Goal: Task Accomplishment & Management: Use online tool/utility

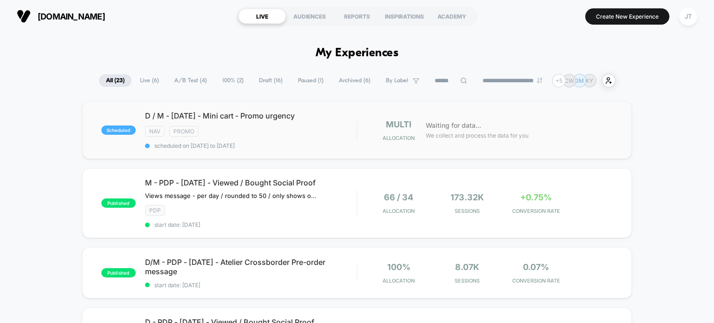
click at [267, 126] on div "Nav Promo" at bounding box center [251, 131] width 212 height 11
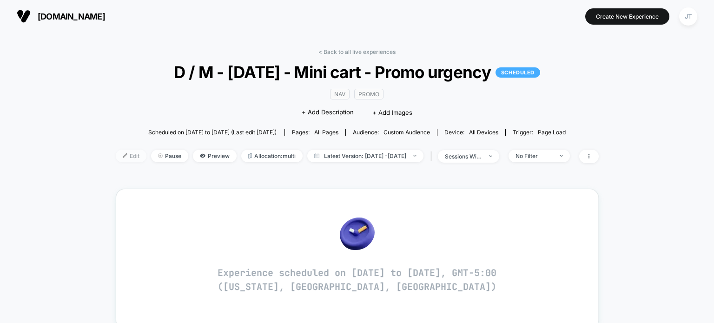
click at [119, 155] on span "Edit" at bounding box center [131, 156] width 31 height 13
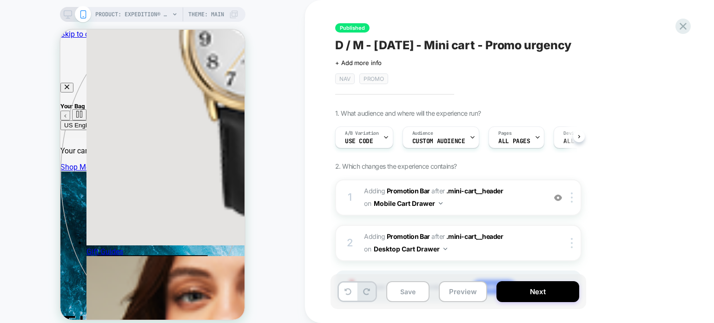
click at [347, 82] on span "Nav" at bounding box center [345, 78] width 20 height 11
click at [375, 75] on span "Promo" at bounding box center [373, 78] width 29 height 11
click at [373, 82] on span "Promo" at bounding box center [373, 78] width 29 height 11
click at [316, 78] on div "Published D / M - Oct25 - Mini cart - Promo urgency Click to edit experience de…" at bounding box center [509, 161] width 409 height 323
click at [372, 79] on span "Promo" at bounding box center [373, 78] width 29 height 11
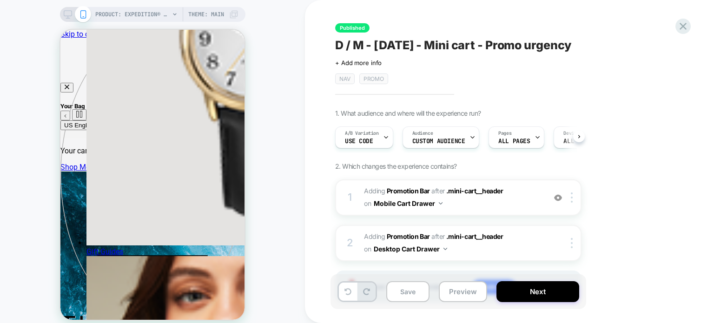
click at [686, 16] on div "Published D / M - Oct25 - Mini cart - Promo urgency Click to edit experience de…" at bounding box center [509, 161] width 409 height 323
click at [687, 24] on icon at bounding box center [683, 26] width 13 height 13
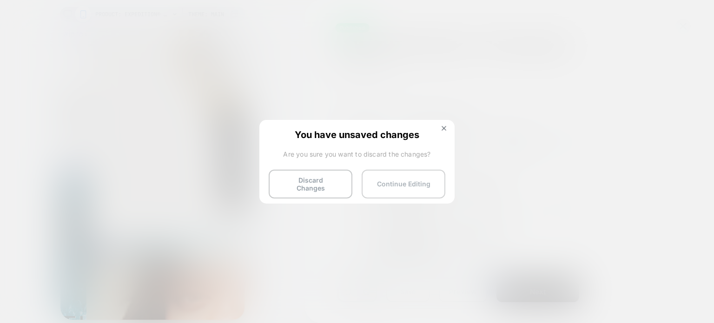
click at [394, 184] on button "Continue Editing" at bounding box center [404, 184] width 84 height 29
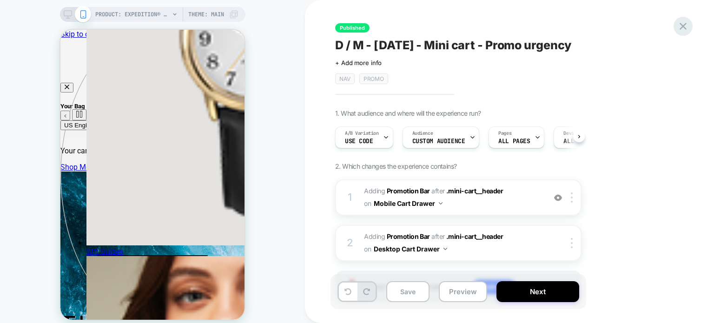
click at [689, 30] on div at bounding box center [682, 26] width 19 height 19
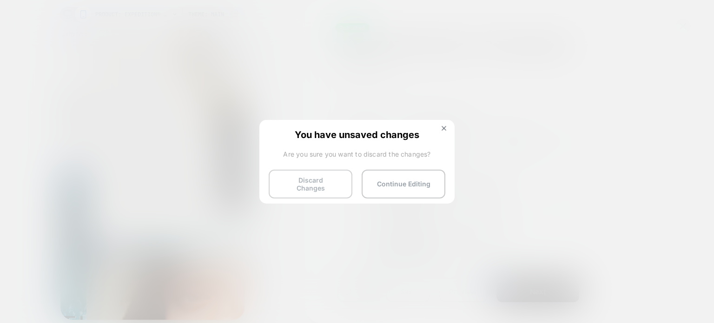
click at [296, 186] on button "Discard Changes" at bounding box center [311, 184] width 84 height 29
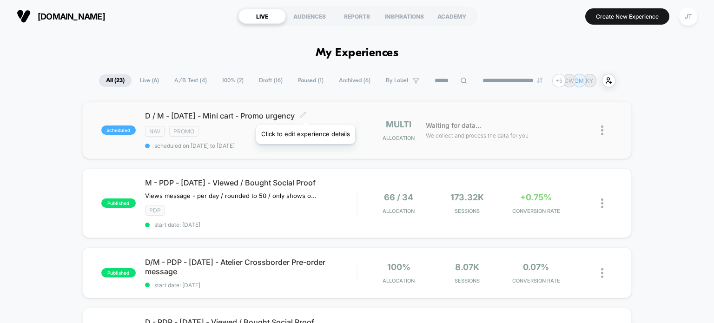
click at [305, 113] on icon at bounding box center [302, 115] width 7 height 7
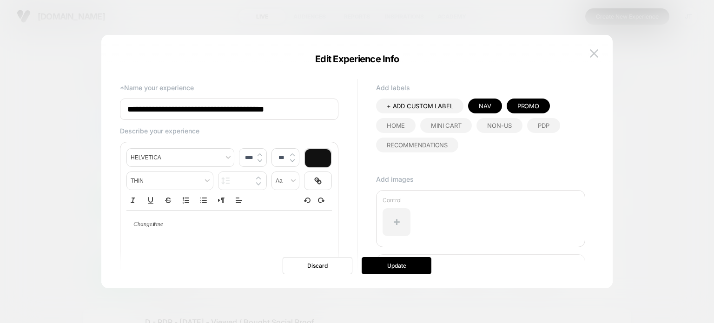
click at [491, 102] on div "Nav" at bounding box center [484, 106] width 33 height 15
click at [504, 105] on div "Promo" at bounding box center [489, 106] width 43 height 15
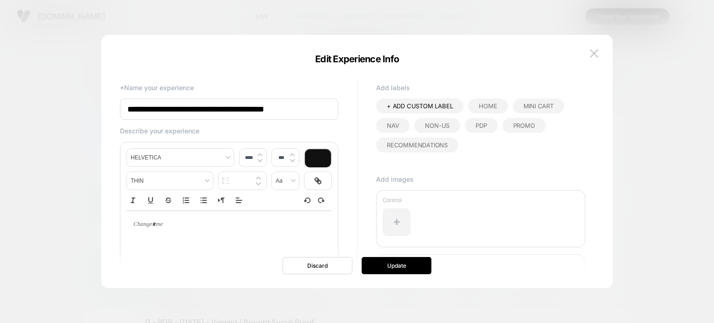
drag, startPoint x: 533, startPoint y: 111, endPoint x: 530, endPoint y: 114, distance: 4.9
click at [533, 111] on div "Mini Cart" at bounding box center [539, 106] width 52 height 15
click at [515, 122] on span "Promo" at bounding box center [524, 125] width 22 height 7
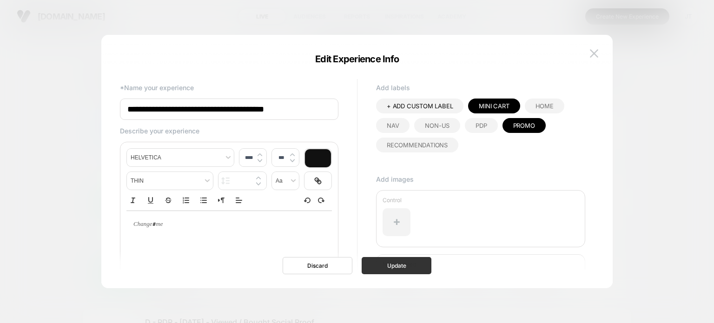
click at [417, 265] on button "Update" at bounding box center [397, 265] width 70 height 17
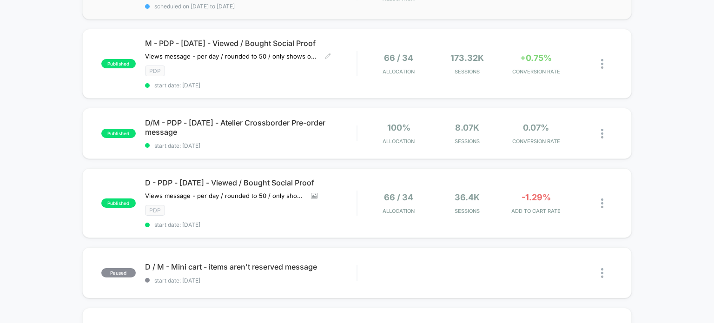
scroll to position [232, 0]
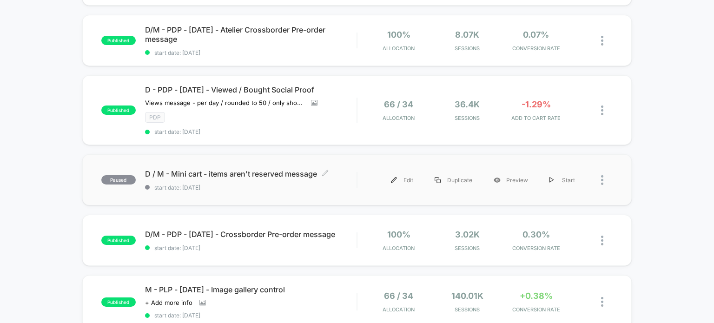
click at [316, 187] on span "start date: [DATE]" at bounding box center [251, 187] width 212 height 7
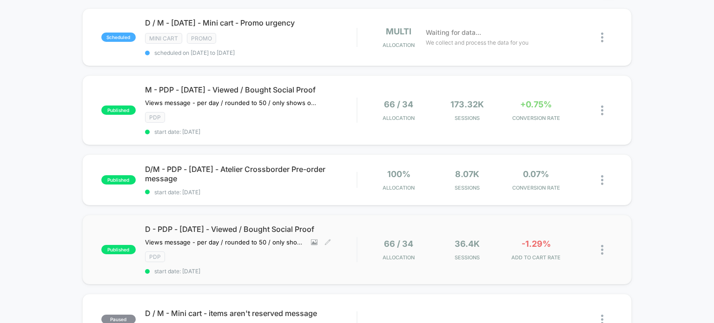
scroll to position [139, 0]
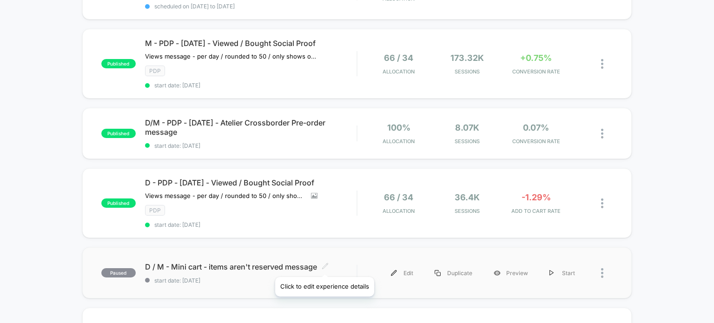
click at [324, 265] on icon at bounding box center [325, 266] width 7 height 7
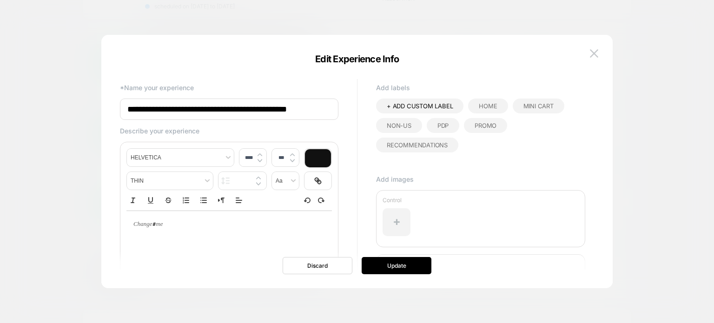
click at [535, 105] on span "Mini Cart" at bounding box center [538, 105] width 30 height 7
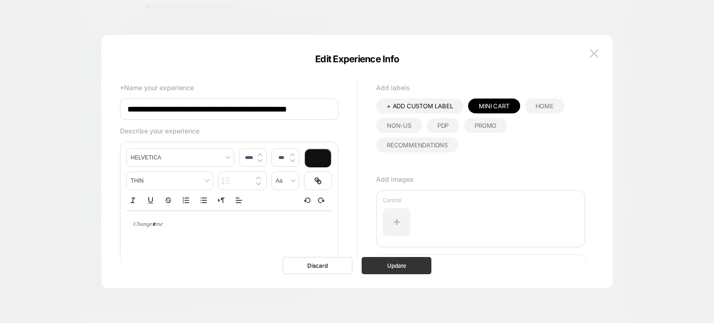
click at [407, 268] on button "Update" at bounding box center [397, 265] width 70 height 17
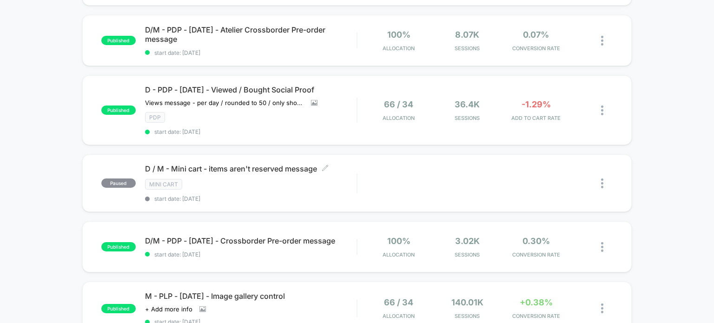
scroll to position [279, 0]
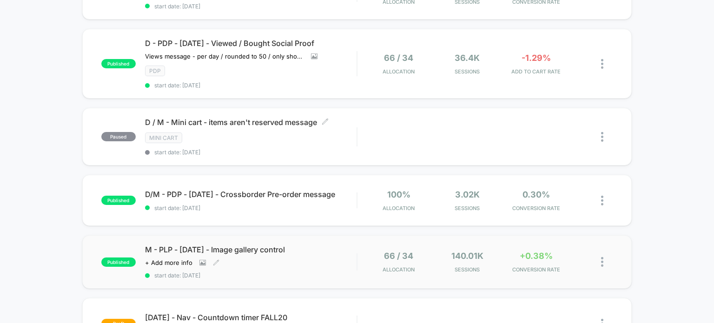
click at [263, 245] on span "M - PLP - [DATE] - Image gallery control" at bounding box center [251, 249] width 212 height 9
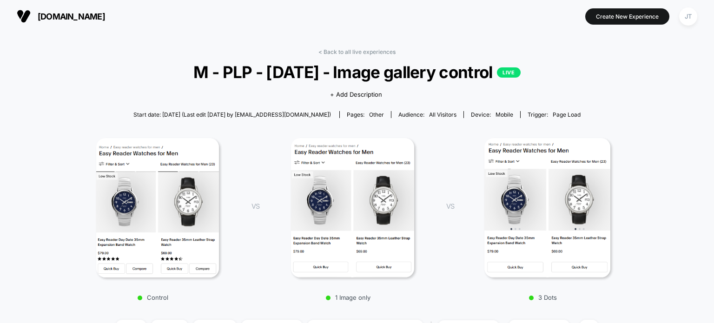
click at [164, 96] on div "< Back to all live experiences M - PLP - Sept25 - Image gallery control LIVE Cl…" at bounding box center [357, 196] width 559 height 296
click at [366, 51] on link "< Back to all live experiences" at bounding box center [356, 51] width 77 height 7
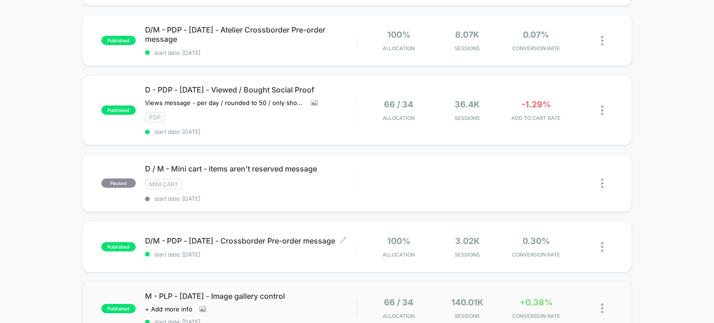
scroll to position [279, 0]
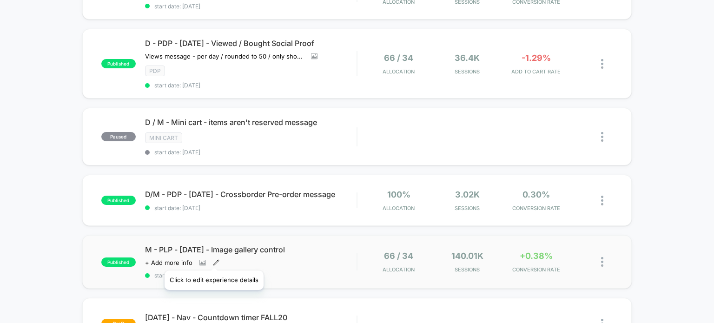
click at [213, 259] on icon at bounding box center [216, 262] width 7 height 7
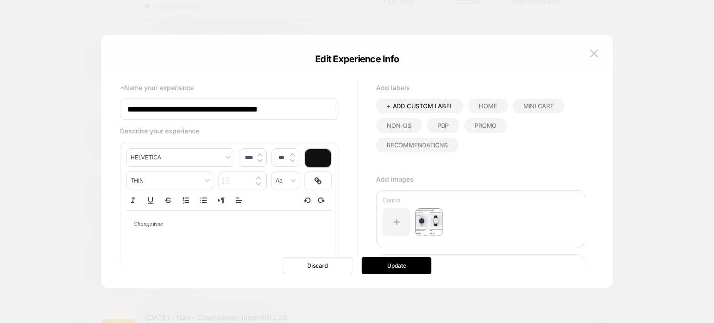
click at [429, 105] on span "+ ADD CUSTOM LABEL" at bounding box center [420, 105] width 66 height 7
type input "***"
click at [450, 104] on icon at bounding box center [451, 106] width 8 height 8
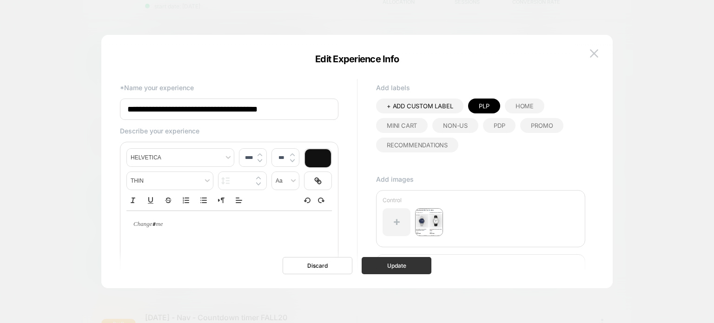
click at [382, 270] on button "Update" at bounding box center [397, 265] width 70 height 17
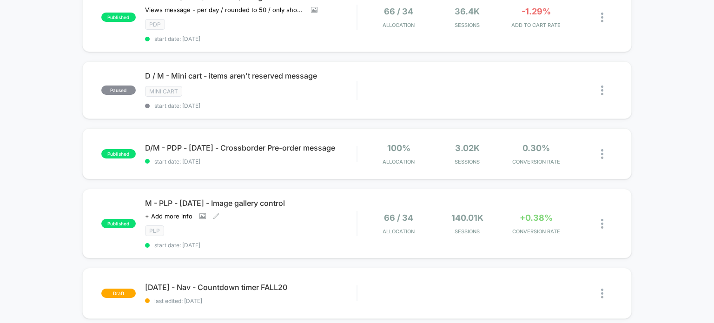
scroll to position [372, 0]
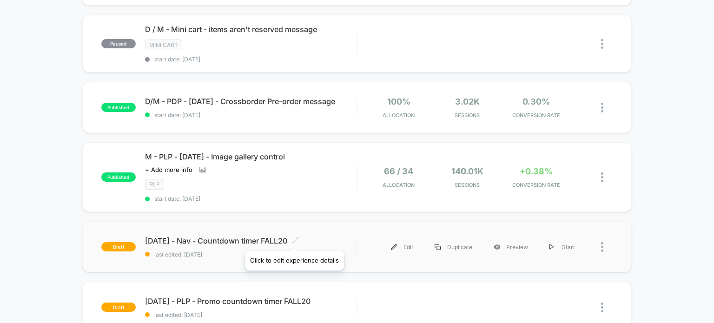
click at [294, 239] on icon at bounding box center [295, 240] width 7 height 7
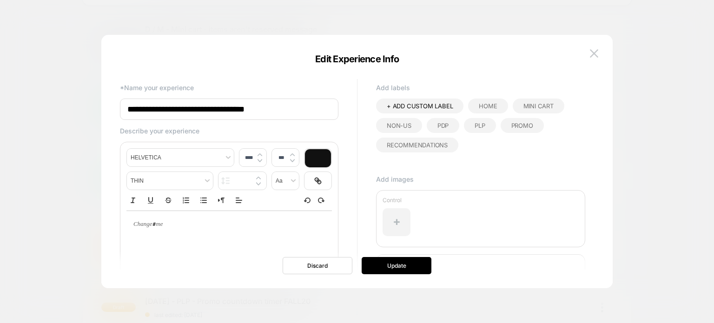
click at [409, 107] on span "+ ADD CUSTOM LABEL" at bounding box center [420, 105] width 66 height 7
type input "***"
click at [451, 106] on icon at bounding box center [451, 106] width 8 height 8
click at [402, 146] on span "Promo" at bounding box center [398, 144] width 22 height 7
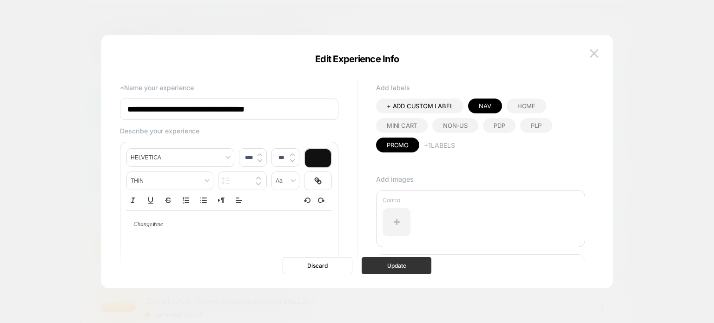
click at [402, 268] on button "Update" at bounding box center [397, 265] width 70 height 17
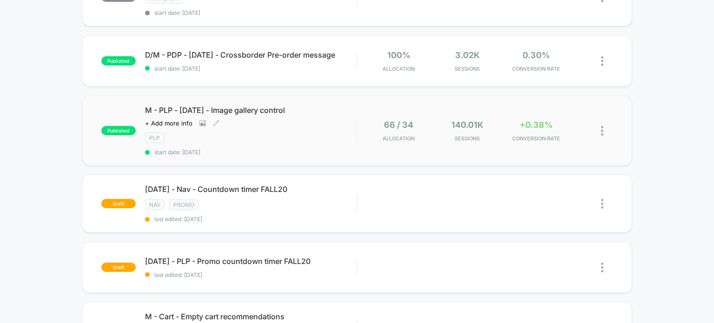
scroll to position [465, 0]
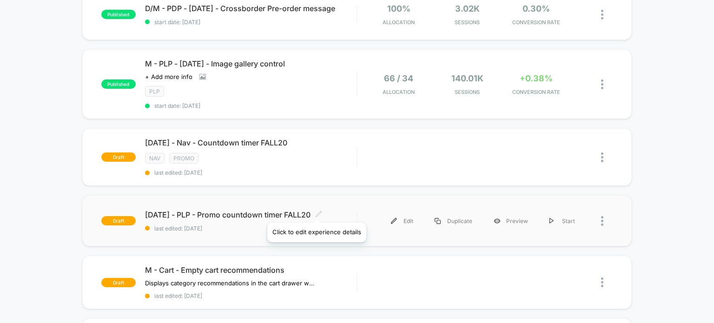
click at [316, 211] on icon at bounding box center [319, 214] width 6 height 6
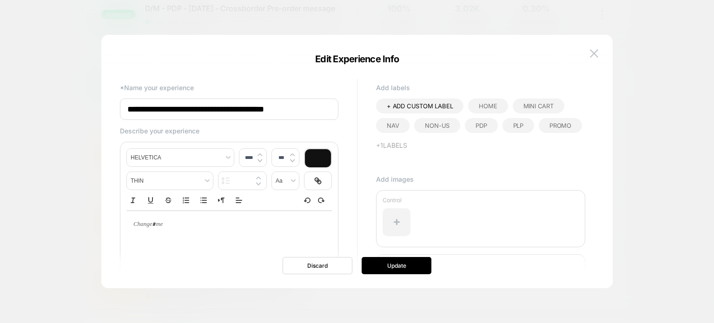
click at [513, 130] on div "PLP" at bounding box center [518, 125] width 32 height 15
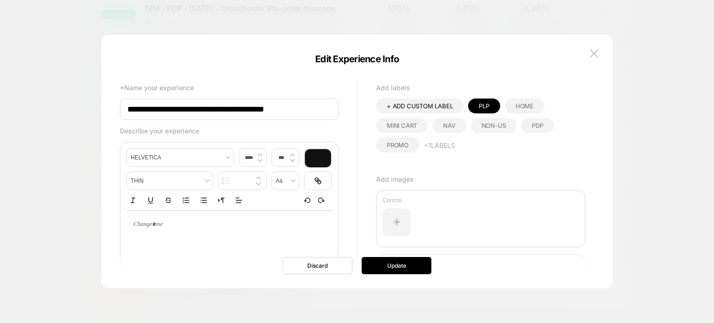
click at [396, 144] on span "Promo" at bounding box center [398, 144] width 22 height 7
click at [390, 265] on button "Update" at bounding box center [397, 265] width 70 height 17
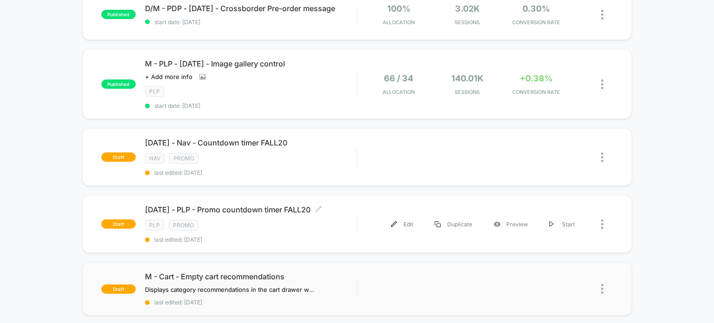
scroll to position [511, 0]
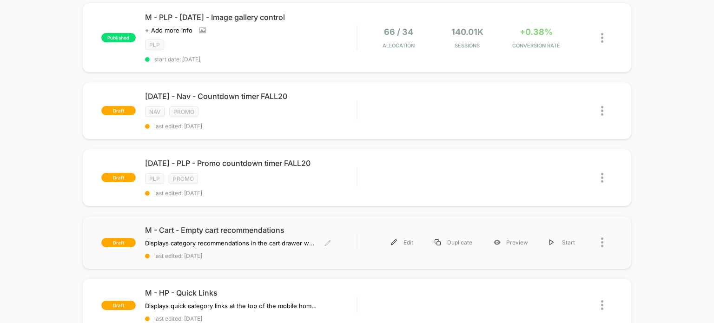
click at [301, 225] on span "M - Cart - Empty cart recommendations" at bounding box center [251, 229] width 212 height 9
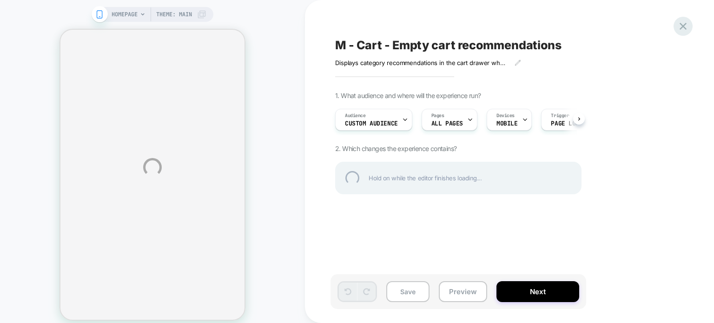
drag, startPoint x: 674, startPoint y: 27, endPoint x: 681, endPoint y: 28, distance: 7.4
click at [677, 28] on div "HOMEPAGE Theme: MAIN M - Cart - Empty cart recommendations Displays category re…" at bounding box center [357, 167] width 714 height 335
click at [681, 28] on div at bounding box center [682, 26] width 19 height 19
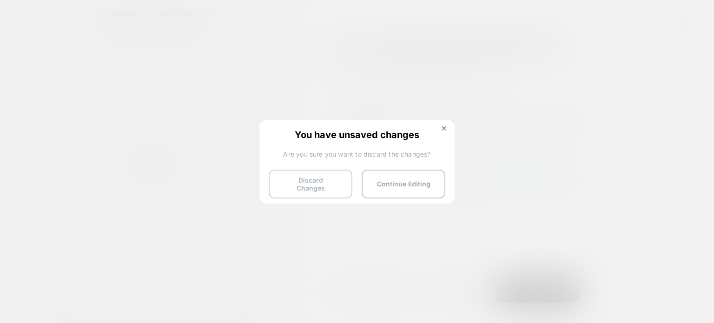
click at [337, 181] on button "Discard Changes" at bounding box center [311, 184] width 84 height 29
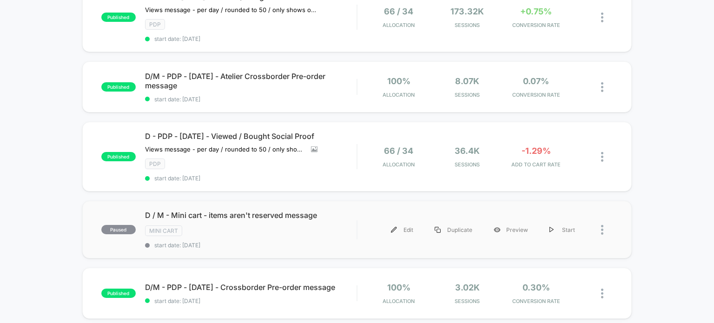
scroll to position [232, 0]
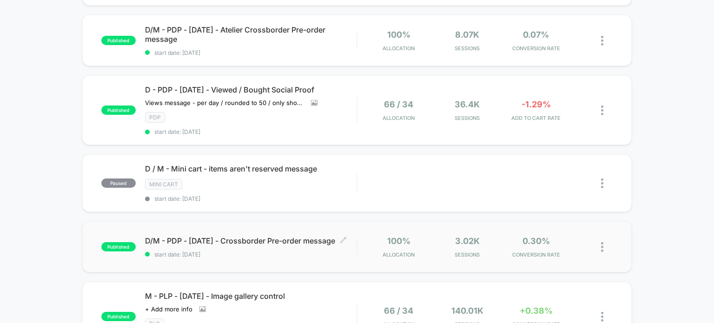
click at [335, 236] on span "D/M - PDP - Sept25 - Crossborder Pre-order message Click to edit experience det…" at bounding box center [251, 240] width 212 height 9
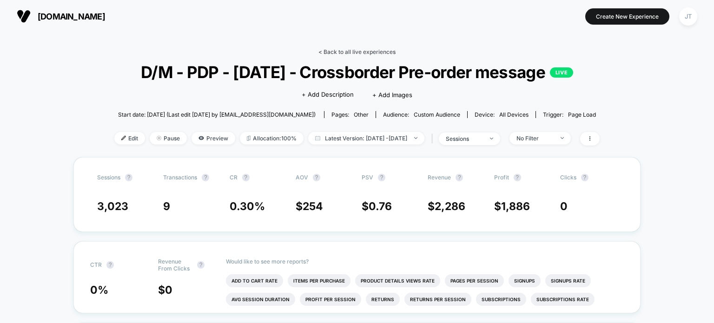
click at [349, 49] on link "< Back to all live experiences" at bounding box center [356, 51] width 77 height 7
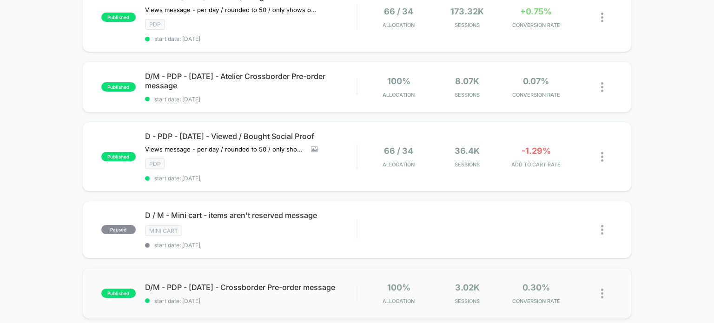
scroll to position [232, 0]
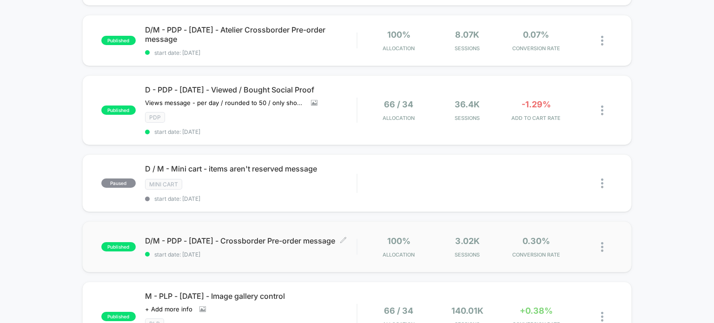
click at [321, 236] on span "D/M - PDP - Sept25 - Crossborder Pre-order message Click to edit experience det…" at bounding box center [251, 240] width 212 height 9
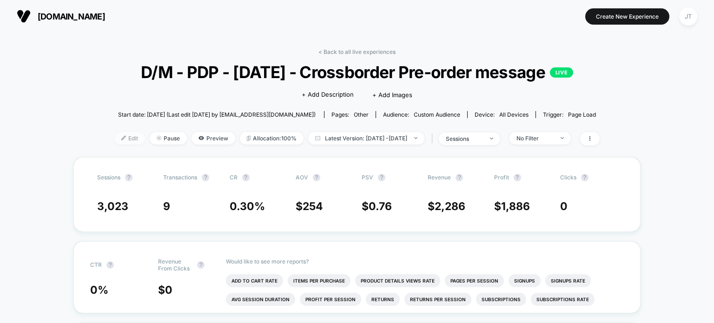
click at [121, 138] on span "Edit" at bounding box center [129, 138] width 31 height 13
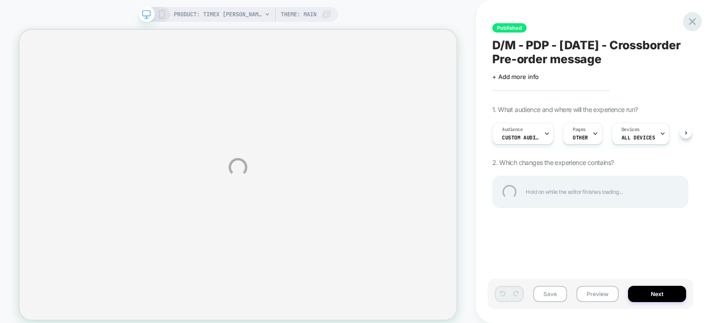
click at [686, 21] on div at bounding box center [692, 21] width 19 height 19
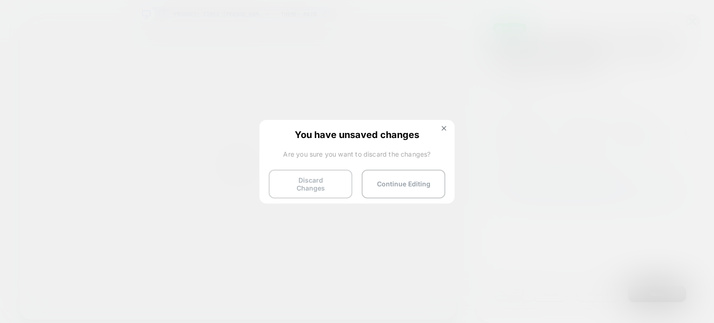
click at [289, 182] on button "Discard Changes" at bounding box center [311, 184] width 84 height 29
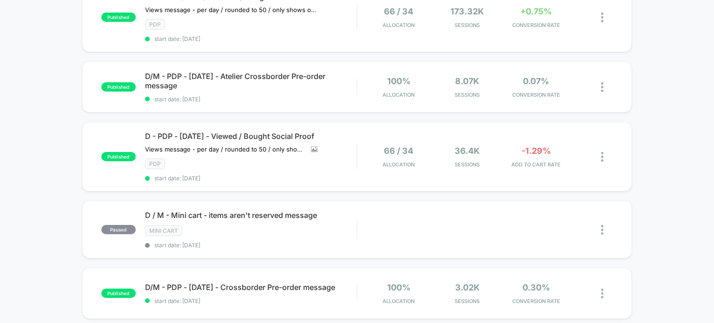
scroll to position [232, 0]
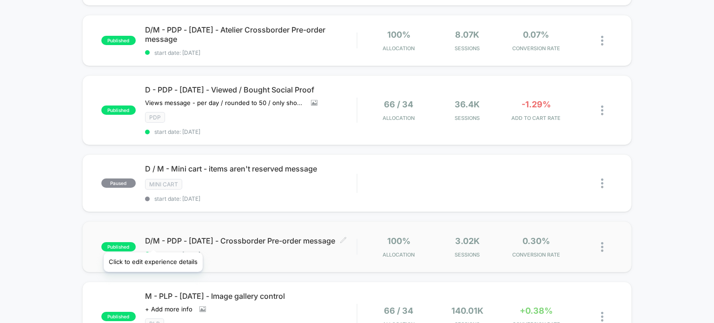
click at [340, 241] on icon at bounding box center [343, 240] width 7 height 7
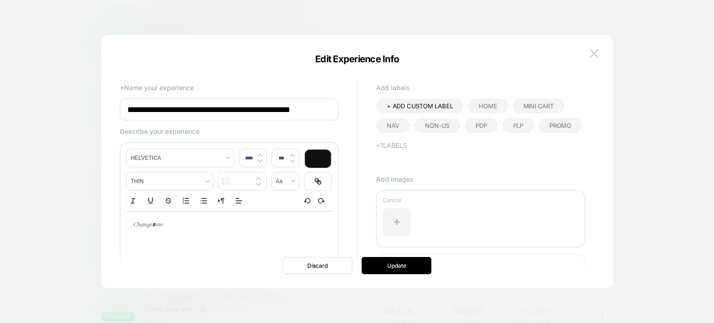
scroll to position [0, 0]
click at [481, 127] on span "PDP" at bounding box center [480, 125] width 11 height 7
click at [428, 128] on span "Non-US" at bounding box center [437, 125] width 25 height 7
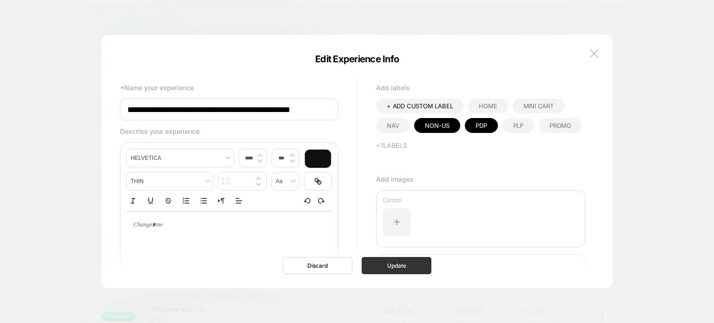
click at [398, 266] on button "Update" at bounding box center [397, 265] width 70 height 17
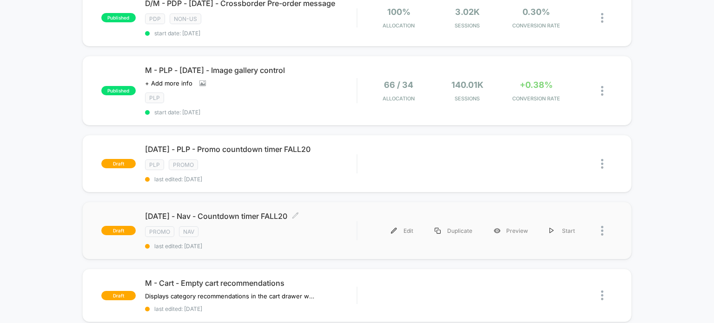
scroll to position [511, 0]
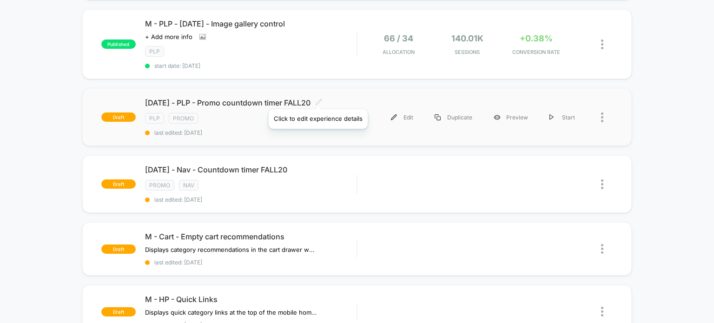
click at [317, 99] on icon at bounding box center [318, 102] width 7 height 7
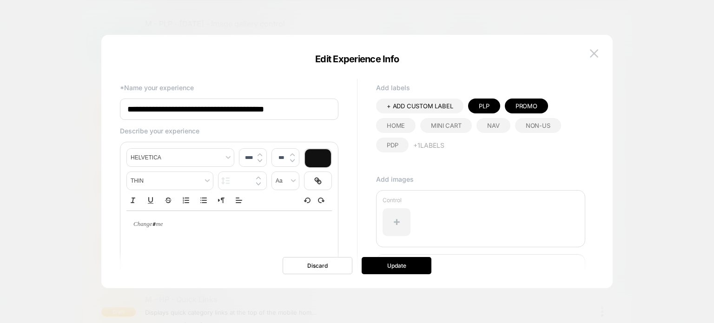
click at [125, 111] on input "**********" at bounding box center [229, 109] width 218 height 21
drag, startPoint x: 128, startPoint y: 112, endPoint x: 355, endPoint y: 112, distance: 227.2
click at [355, 112] on div "**********" at bounding box center [352, 233] width 474 height 313
type input "**********"
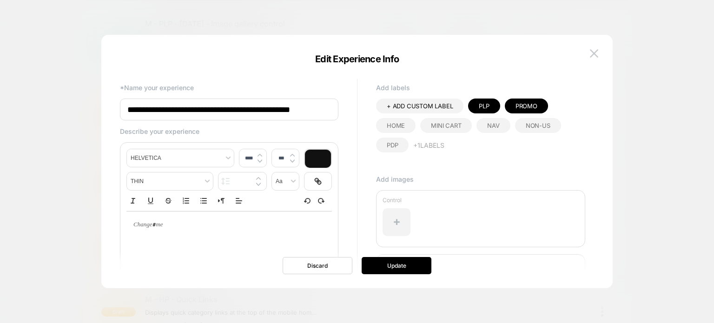
scroll to position [0, 0]
click at [398, 260] on button "Update" at bounding box center [397, 265] width 70 height 17
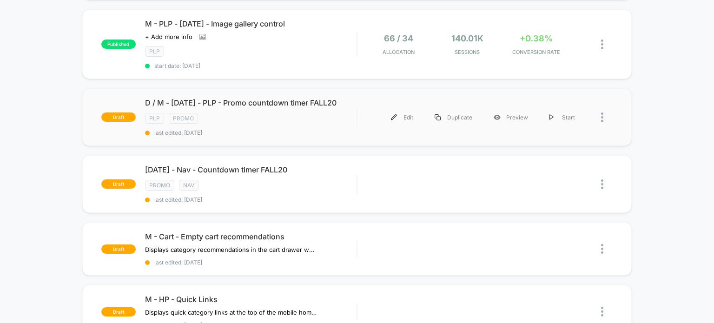
click at [329, 121] on div "D / M - Oct25 - PLP - Promo countdown timer FALL20 Click to edit experience det…" at bounding box center [251, 117] width 212 height 38
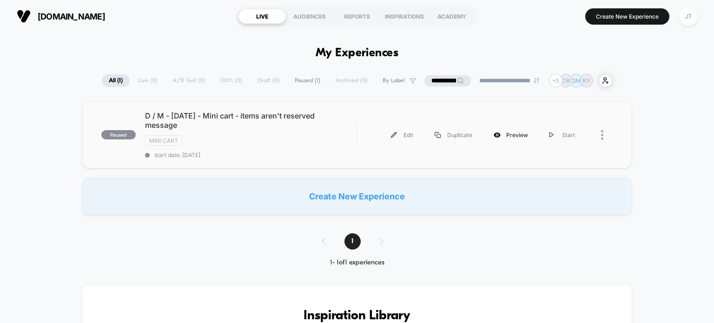
click at [518, 145] on div "Preview" at bounding box center [511, 135] width 56 height 21
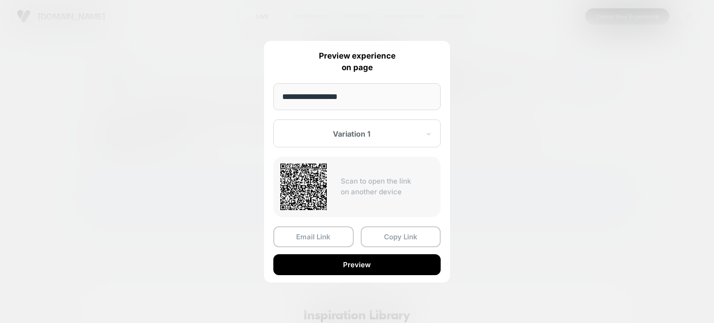
click at [518, 145] on div at bounding box center [357, 161] width 714 height 323
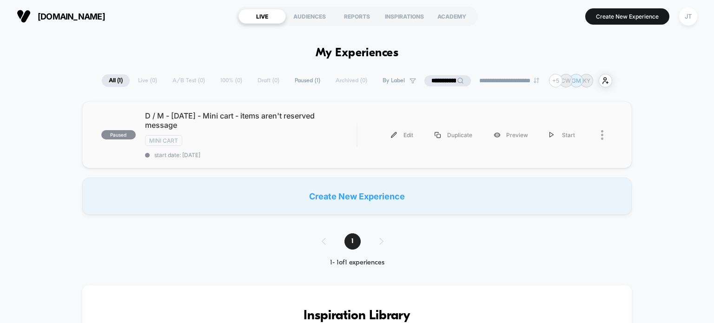
click at [371, 141] on div "Edit Duplicate Preview Start" at bounding box center [476, 135] width 219 height 21
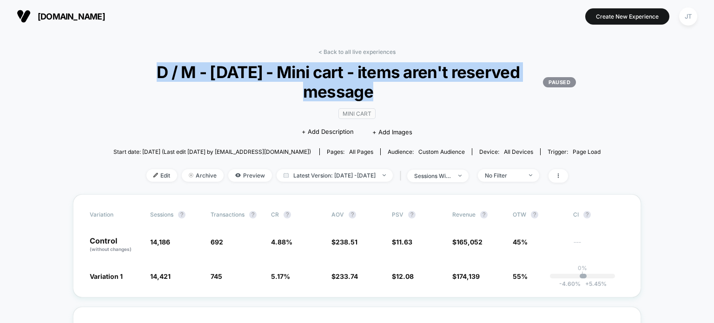
drag, startPoint x: 373, startPoint y: 92, endPoint x: 158, endPoint y: 74, distance: 215.4
click at [158, 74] on span "D / M - Sept25 - Mini cart - items aren't reserved message PAUSED" at bounding box center [357, 81] width 438 height 39
copy span "D / M - Sept25 - Mini cart - items aren't reserved message"
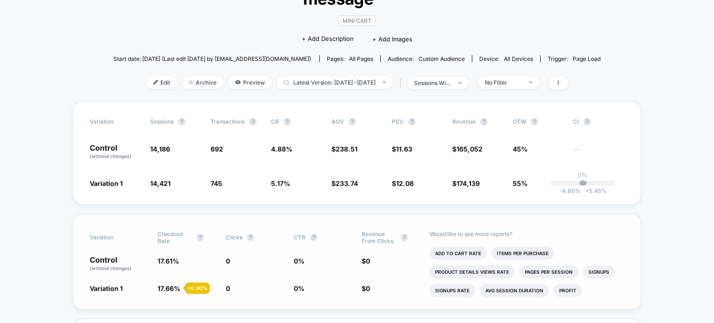
scroll to position [139, 0]
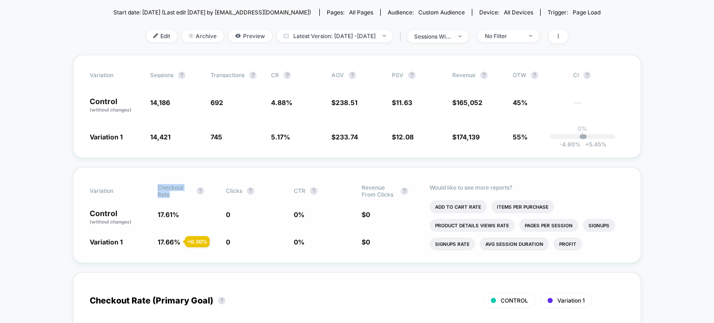
drag, startPoint x: 171, startPoint y: 196, endPoint x: 154, endPoint y: 190, distance: 18.4
click at [154, 190] on div "Variation Checkout Rate ? Clicks ? CTR ? Revenue From Clicks ?" at bounding box center [357, 191] width 534 height 14
copy span "Checkout Rate"
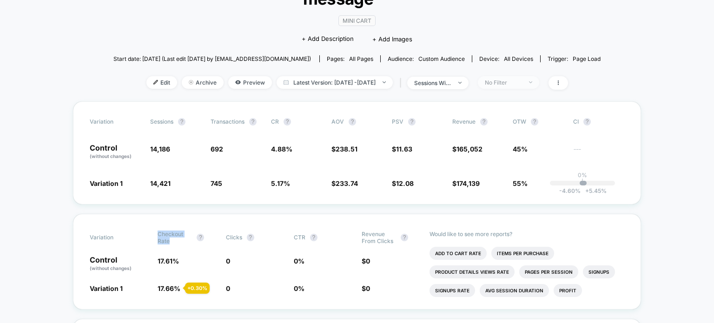
click at [509, 83] on div "No Filter" at bounding box center [503, 82] width 37 height 7
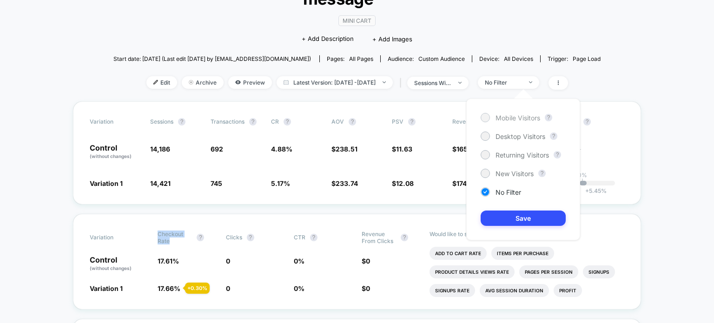
click at [518, 119] on span "Mobile Visitors" at bounding box center [517, 118] width 45 height 8
click at [530, 222] on button "Save" at bounding box center [522, 218] width 85 height 15
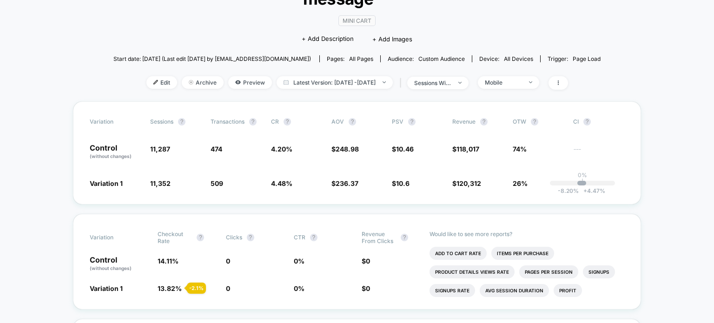
click at [515, 86] on div "Mobile" at bounding box center [503, 82] width 37 height 7
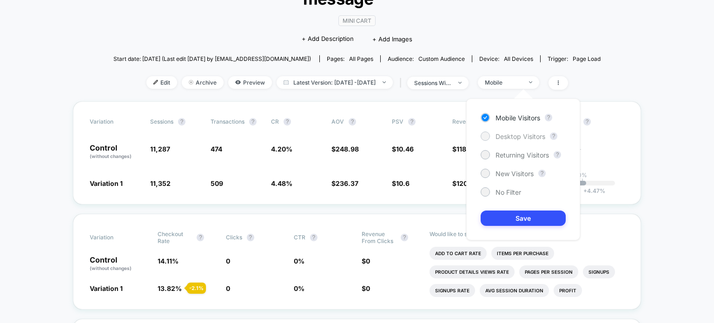
click at [503, 136] on span "Desktop Visitors" at bounding box center [520, 136] width 50 height 8
click at [524, 217] on button "Save" at bounding box center [522, 218] width 85 height 15
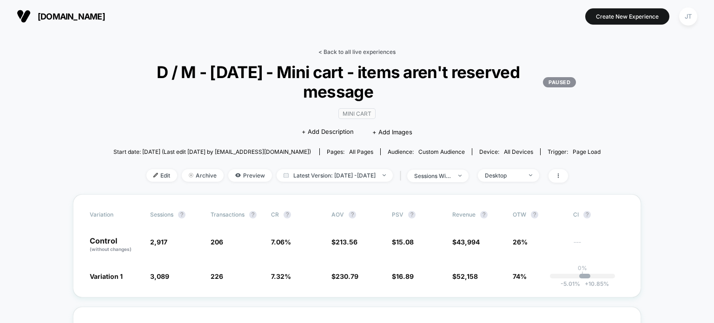
click at [348, 53] on link "< Back to all live experiences" at bounding box center [356, 51] width 77 height 7
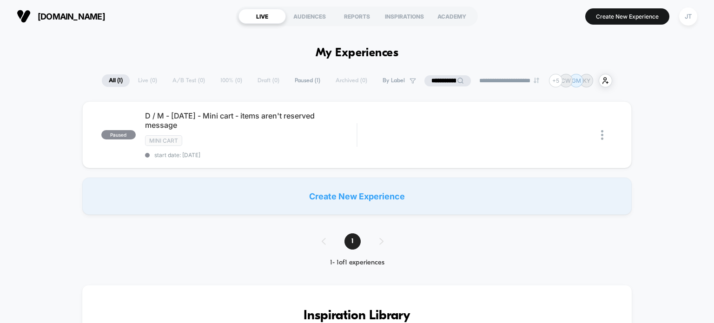
click at [457, 79] on icon at bounding box center [460, 81] width 6 height 6
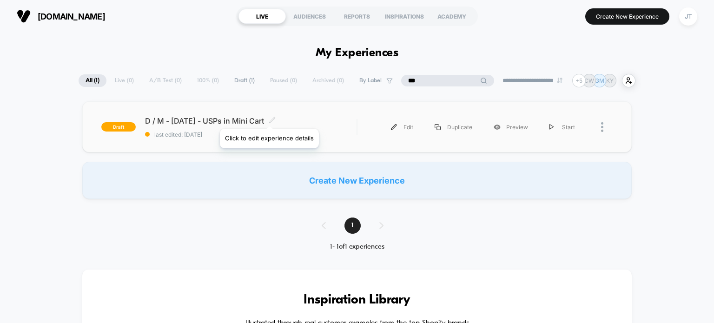
type input "***"
click at [269, 117] on icon at bounding box center [272, 120] width 7 height 7
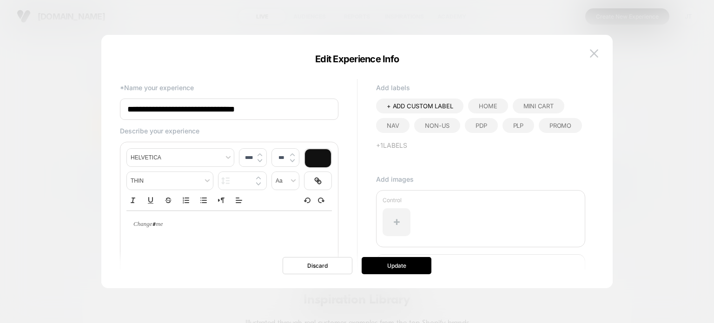
click at [260, 99] on input "**********" at bounding box center [229, 109] width 218 height 21
drag, startPoint x: 263, startPoint y: 108, endPoint x: 93, endPoint y: 100, distance: 169.8
click at [93, 100] on body "**********" at bounding box center [357, 161] width 714 height 323
paste input
type input "**********"
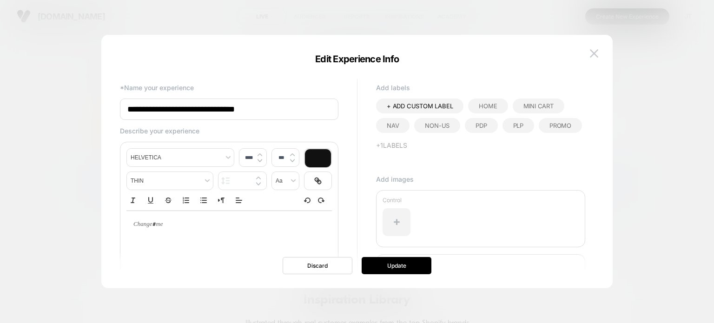
click at [532, 105] on span "Mini Cart" at bounding box center [538, 105] width 30 height 7
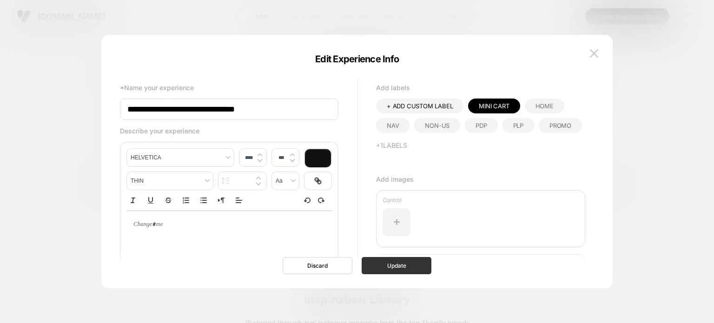
click at [404, 262] on button "Update" at bounding box center [397, 265] width 70 height 17
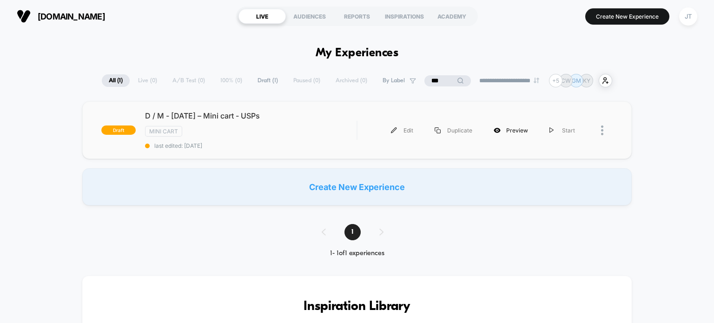
click at [498, 130] on icon at bounding box center [496, 130] width 1 height 1
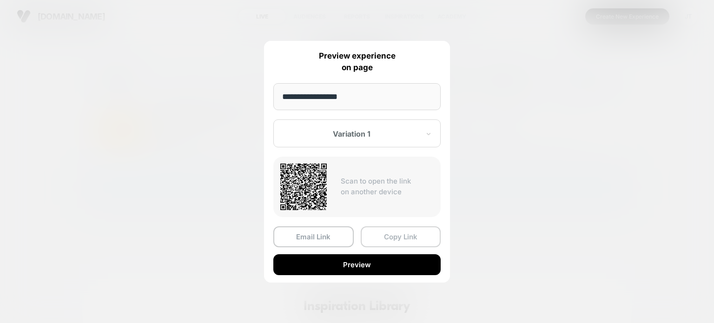
click at [390, 231] on button "Copy Link" at bounding box center [401, 236] width 80 height 21
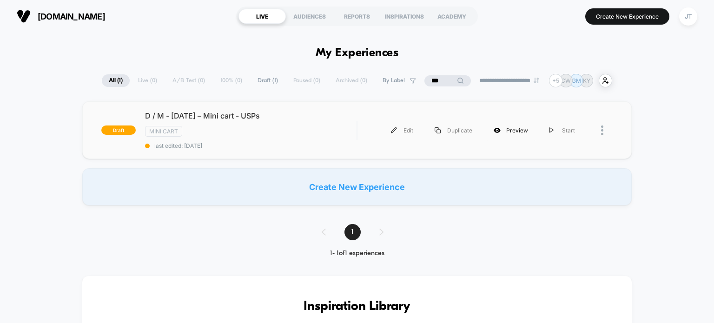
click at [503, 129] on div "Preview" at bounding box center [511, 130] width 56 height 21
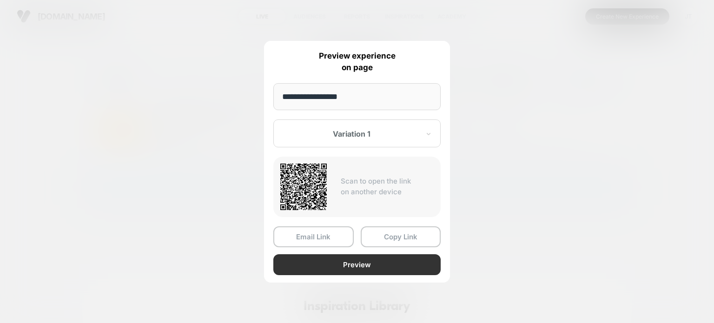
click at [369, 260] on button "Preview" at bounding box center [356, 264] width 167 height 21
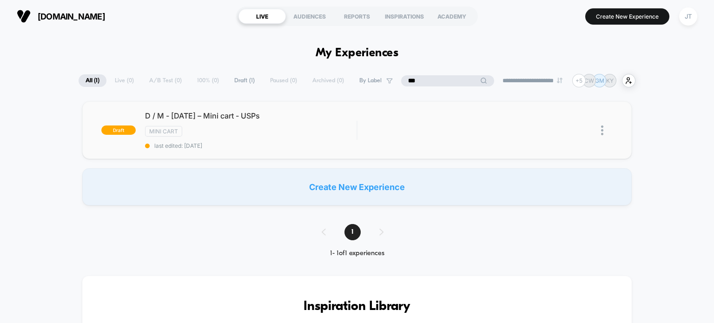
drag, startPoint x: 442, startPoint y: 79, endPoint x: 413, endPoint y: 79, distance: 29.8
click at [413, 79] on input "***" at bounding box center [447, 80] width 93 height 11
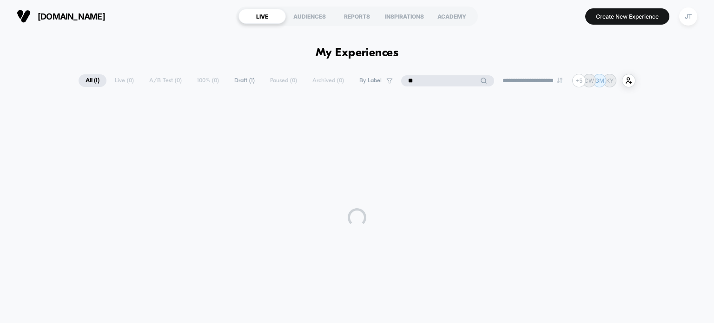
type input "*"
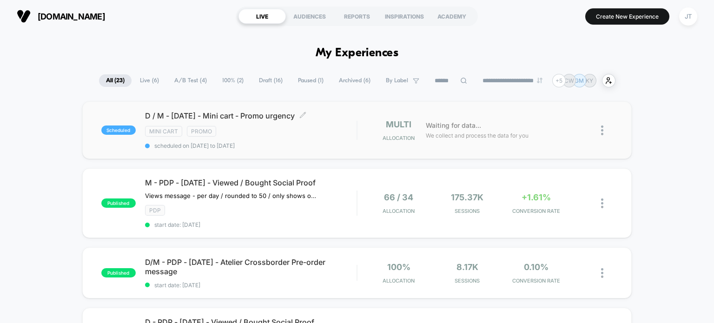
drag, startPoint x: 293, startPoint y: 114, endPoint x: 170, endPoint y: 117, distance: 123.6
click at [175, 117] on span "D / M - [DATE] - Mini cart - Promo urgency Click to edit experience details" at bounding box center [251, 115] width 212 height 9
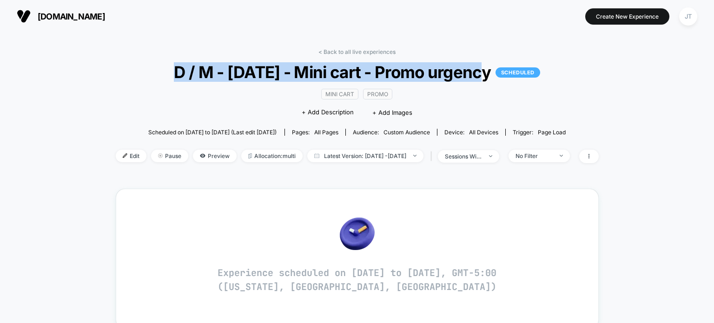
drag, startPoint x: 177, startPoint y: 69, endPoint x: 487, endPoint y: 66, distance: 310.9
click at [487, 66] on span "D / M - [DATE] - Mini cart - Promo urgency SCHEDULED" at bounding box center [356, 72] width 434 height 20
copy span "D / M - [DATE] - Mini cart - Promo urgency"
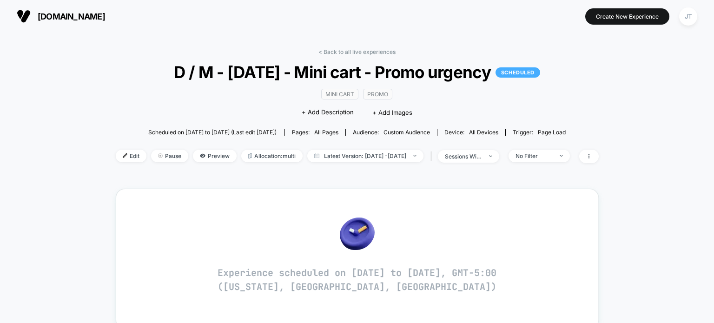
click at [193, 154] on span "Preview" at bounding box center [215, 156] width 44 height 13
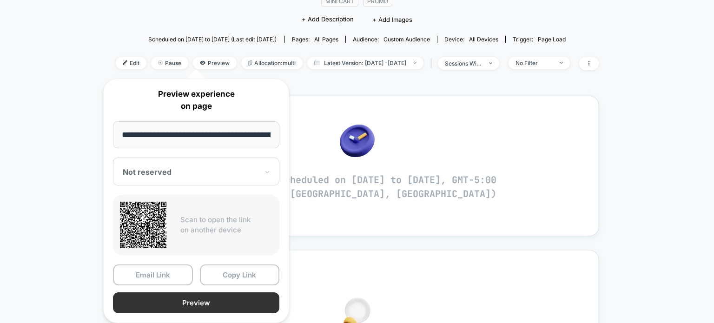
click at [163, 303] on button "Preview" at bounding box center [196, 302] width 166 height 21
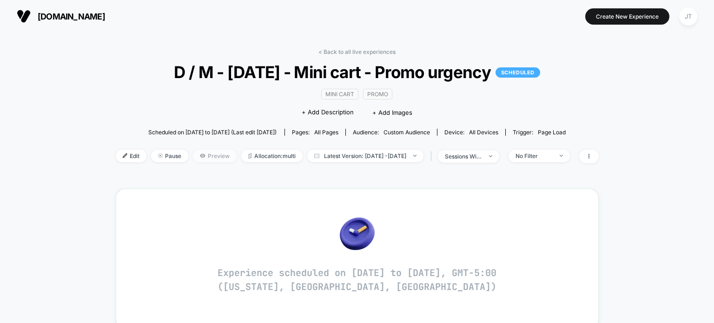
click at [196, 158] on span "Preview" at bounding box center [215, 156] width 44 height 13
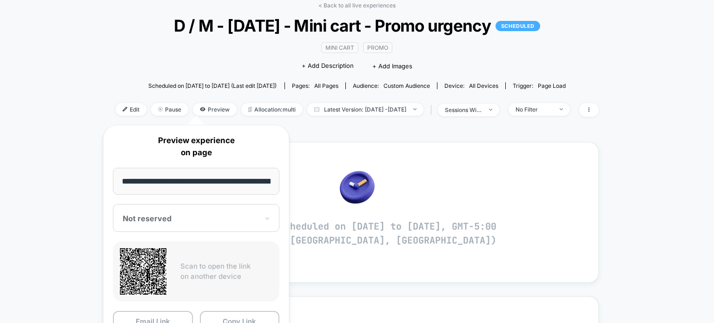
click at [192, 217] on div at bounding box center [191, 218] width 136 height 9
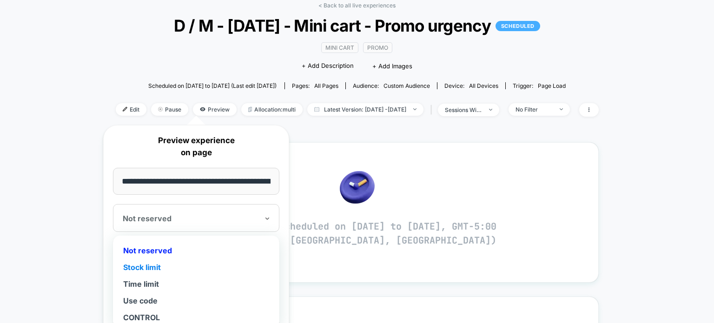
click at [158, 267] on div "Stock limit" at bounding box center [196, 267] width 157 height 17
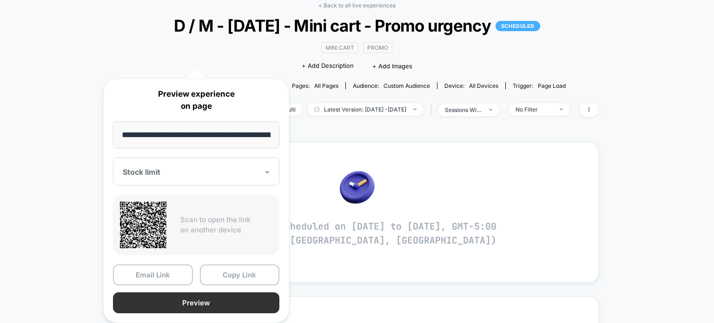
scroll to position [93, 0]
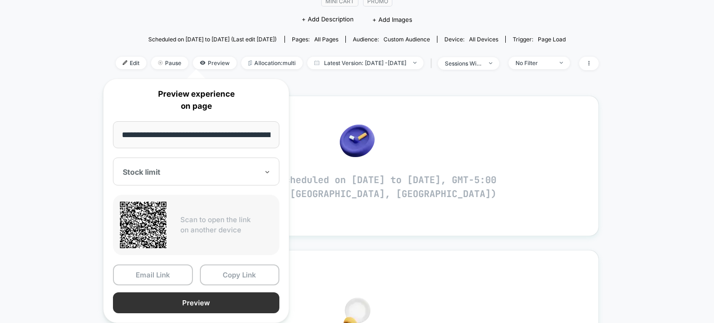
click at [173, 301] on button "Preview" at bounding box center [196, 302] width 166 height 21
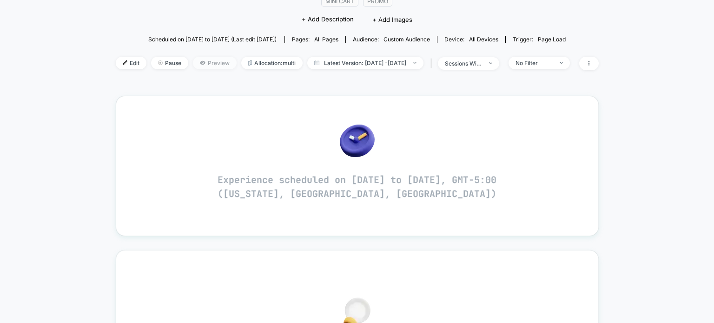
click at [200, 65] on span "Preview" at bounding box center [215, 63] width 44 height 13
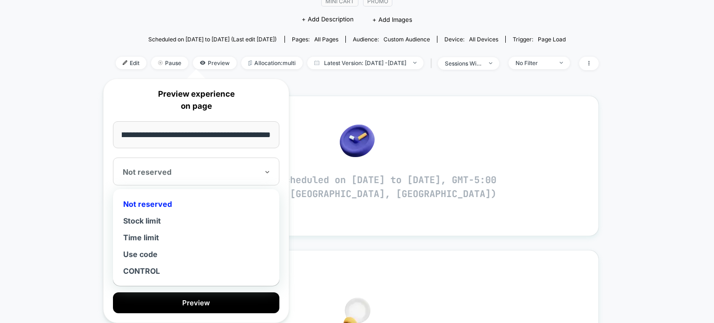
scroll to position [0, 0]
click at [186, 173] on div at bounding box center [191, 171] width 136 height 9
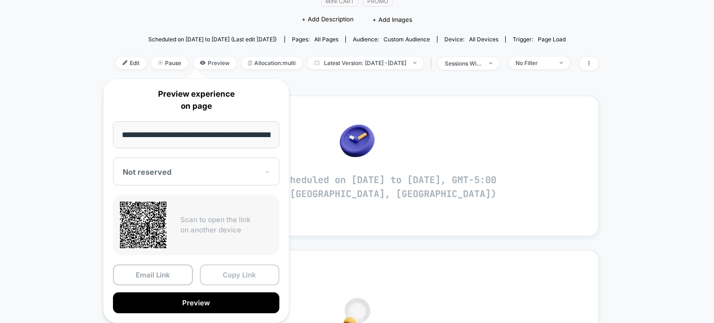
click at [234, 278] on button "Copy Link" at bounding box center [240, 274] width 80 height 21
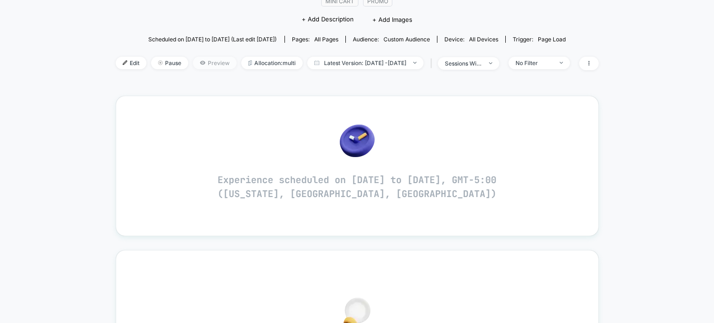
click at [194, 65] on span "Preview" at bounding box center [215, 63] width 44 height 13
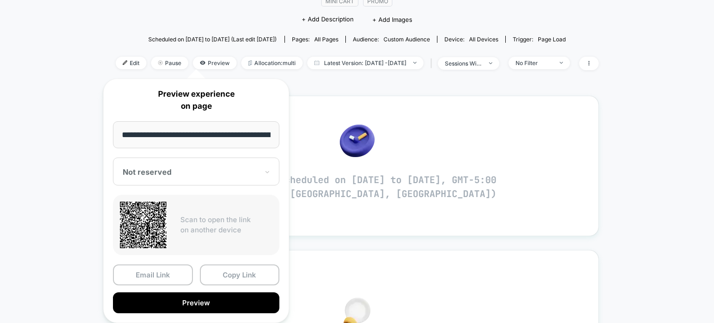
click at [164, 172] on div at bounding box center [191, 171] width 136 height 9
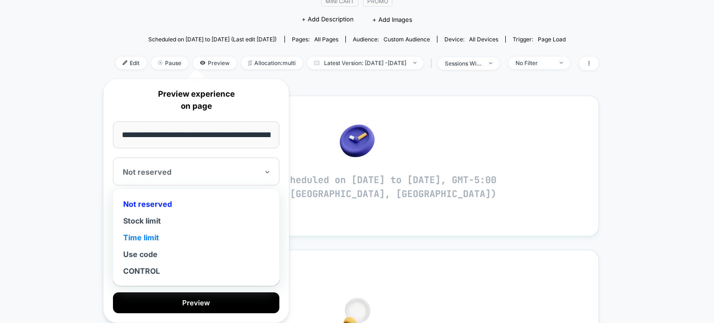
click at [151, 238] on div "Time limit" at bounding box center [196, 237] width 157 height 17
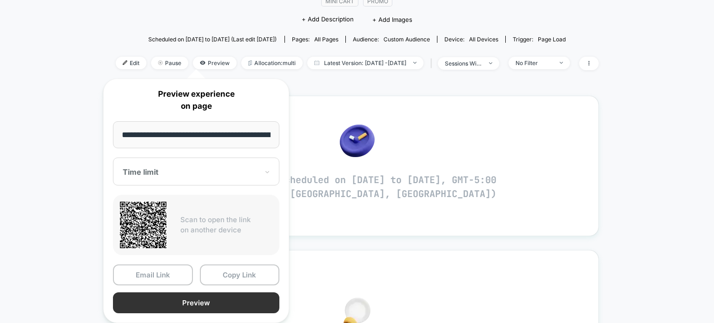
click at [173, 303] on button "Preview" at bounding box center [196, 302] width 166 height 21
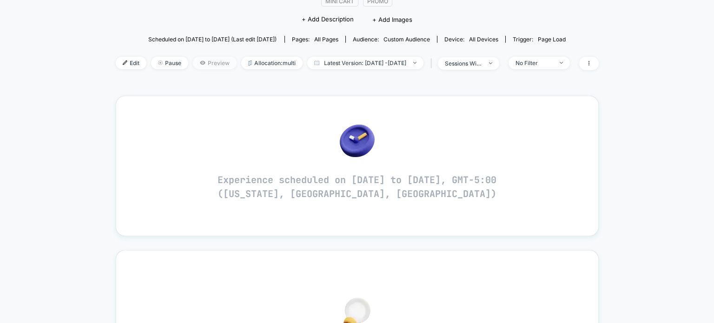
click at [200, 63] on icon at bounding box center [203, 63] width 6 height 6
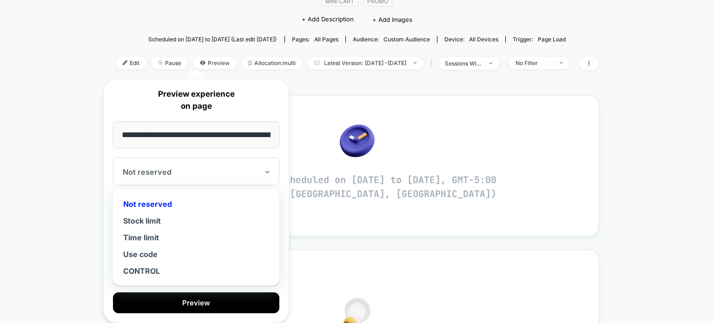
click at [170, 180] on div "Not reserved" at bounding box center [196, 172] width 166 height 28
click at [160, 221] on div "Stock limit" at bounding box center [196, 220] width 157 height 17
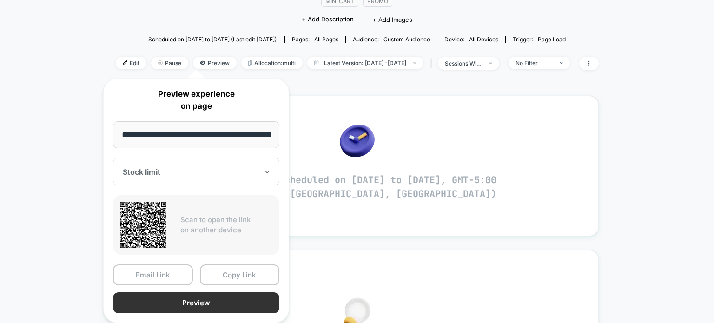
click at [190, 303] on button "Preview" at bounding box center [196, 302] width 166 height 21
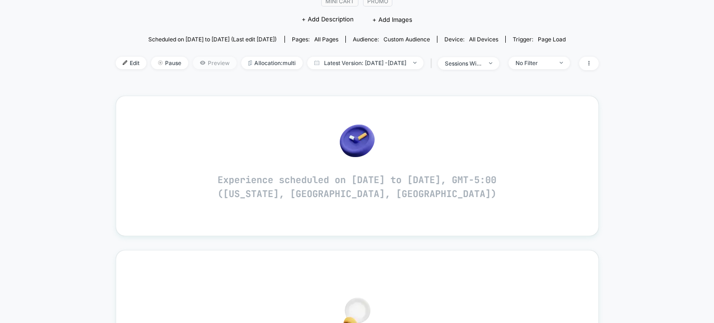
click at [200, 61] on icon at bounding box center [203, 63] width 6 height 6
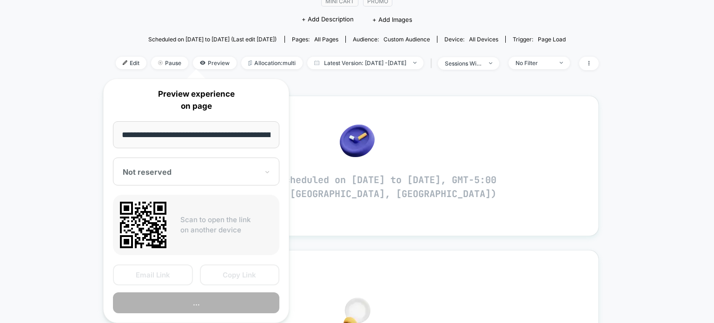
scroll to position [0, 209]
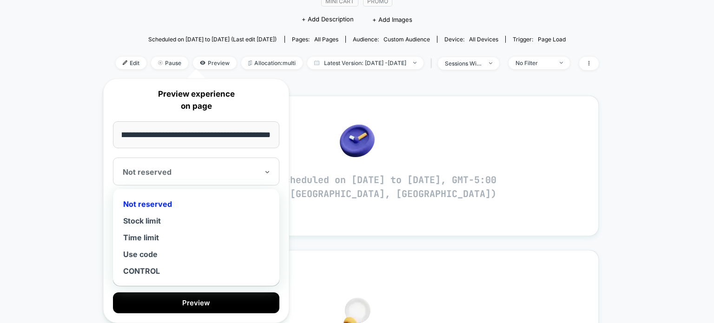
click at [166, 172] on div at bounding box center [191, 171] width 136 height 9
click at [154, 221] on div "Stock limit" at bounding box center [196, 220] width 157 height 17
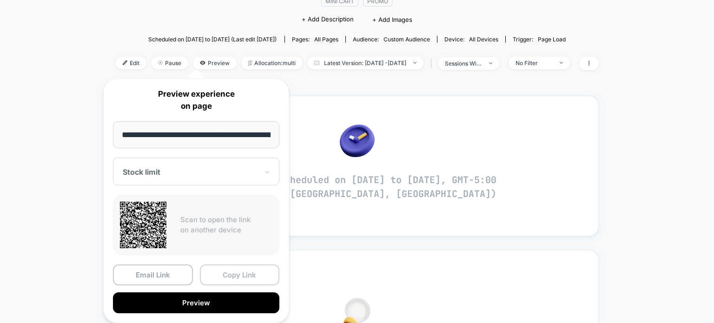
click at [227, 278] on button "Copy Link" at bounding box center [240, 274] width 80 height 21
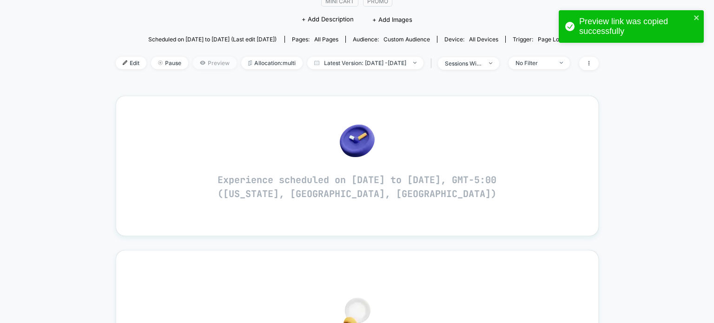
click at [193, 67] on span "Preview" at bounding box center [215, 63] width 44 height 13
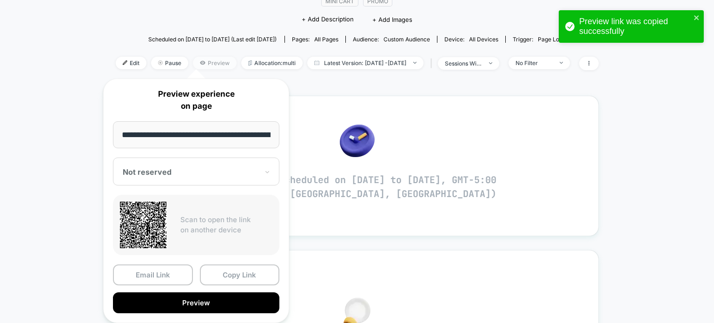
scroll to position [0, 209]
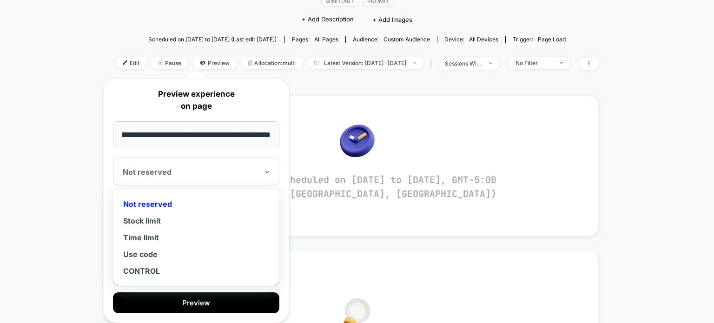
click at [162, 159] on div "Not reserved" at bounding box center [196, 172] width 166 height 28
click at [148, 208] on div "Not reserved" at bounding box center [196, 204] width 157 height 17
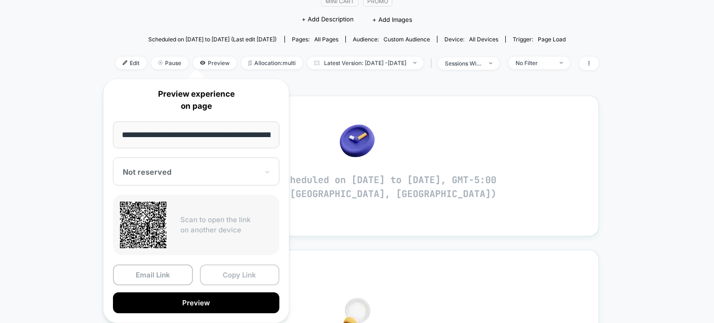
click at [229, 276] on button "Copy Link" at bounding box center [240, 274] width 80 height 21
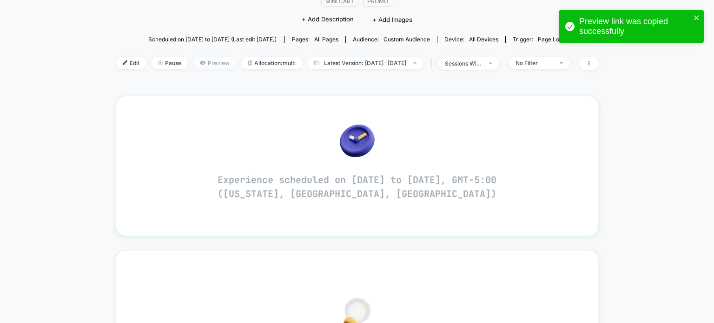
click at [200, 61] on icon at bounding box center [202, 63] width 5 height 4
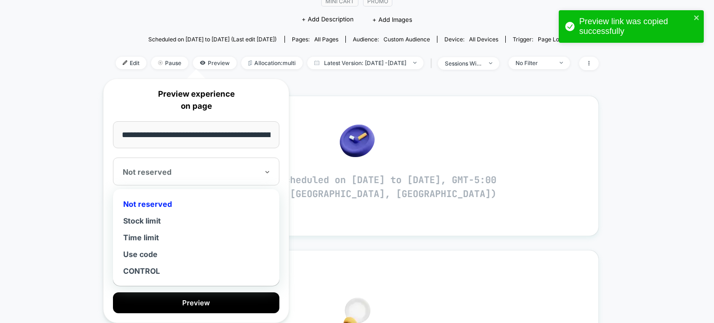
click at [149, 168] on div at bounding box center [191, 171] width 136 height 9
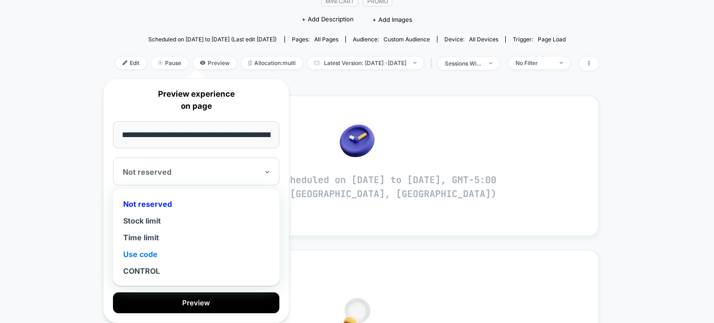
click at [143, 254] on div "Use code" at bounding box center [196, 254] width 157 height 17
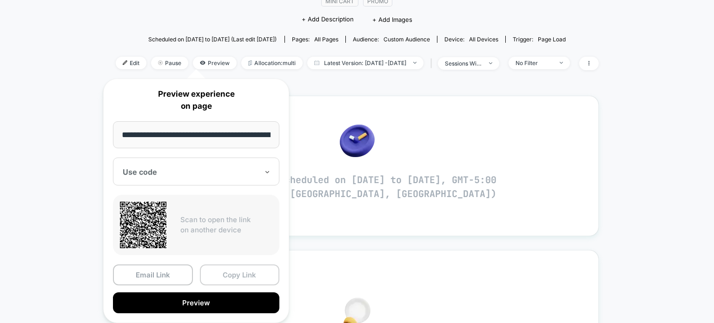
click at [227, 275] on button "Copy Link" at bounding box center [240, 274] width 80 height 21
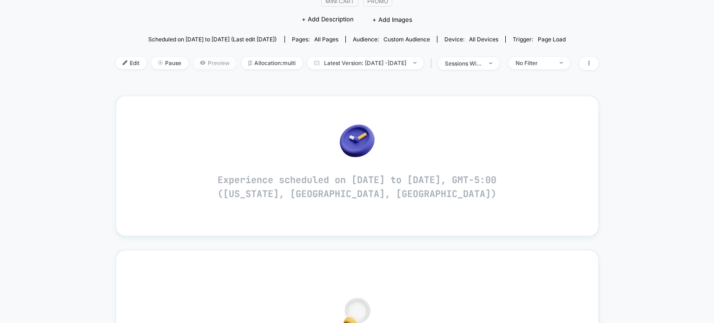
click at [199, 61] on span "Preview" at bounding box center [215, 63] width 44 height 13
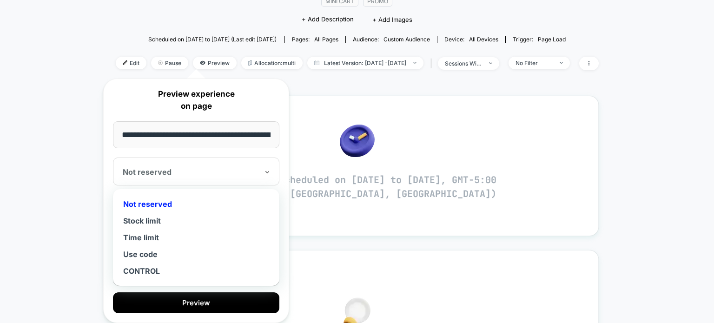
click at [190, 169] on div at bounding box center [191, 171] width 136 height 9
click at [155, 250] on div "Use code" at bounding box center [196, 254] width 157 height 17
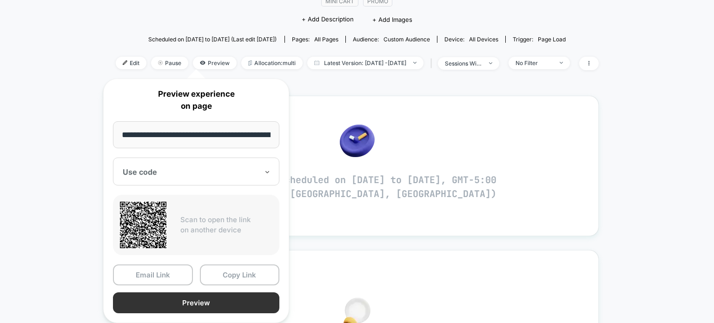
click at [182, 306] on button "Preview" at bounding box center [196, 302] width 166 height 21
